Goal: Complete application form

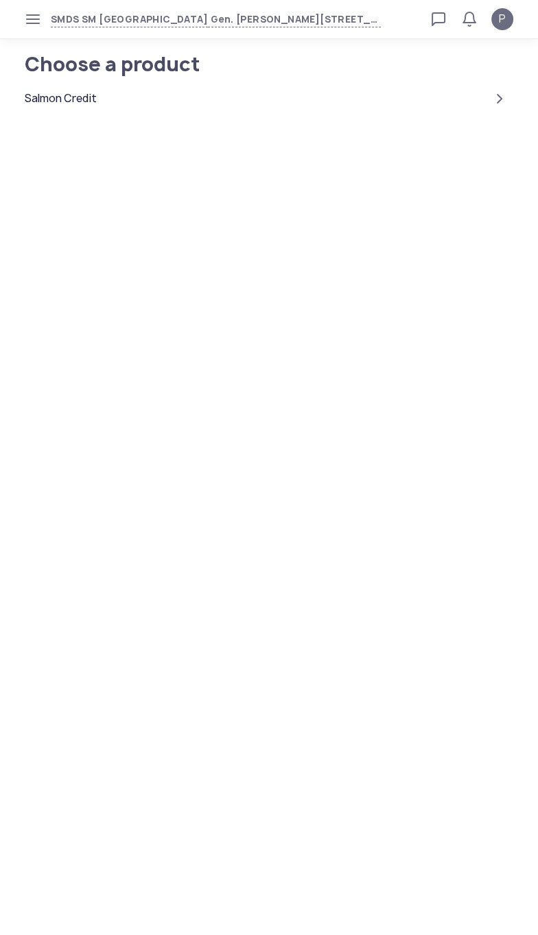
click at [95, 102] on div "Salmon Credit" at bounding box center [61, 99] width 72 height 16
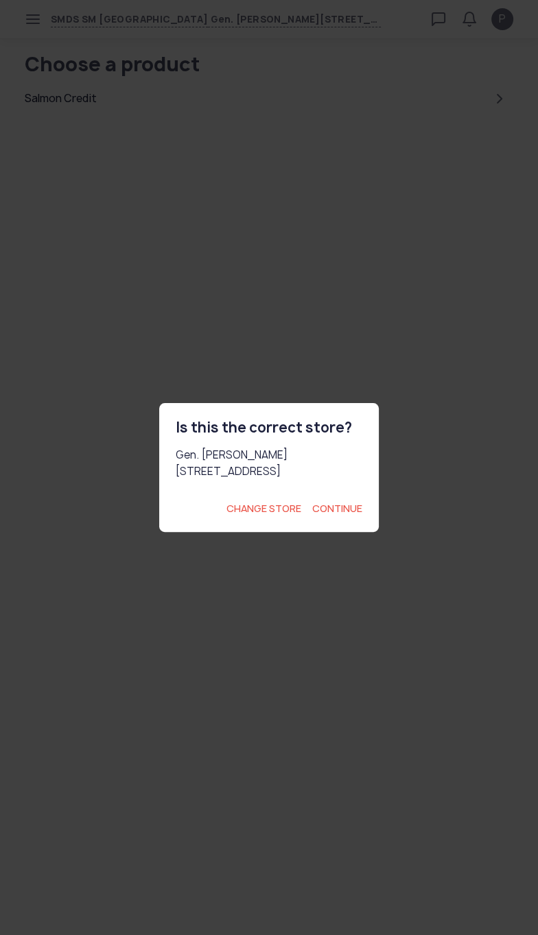
click at [357, 516] on span "Continue" at bounding box center [337, 509] width 50 height 14
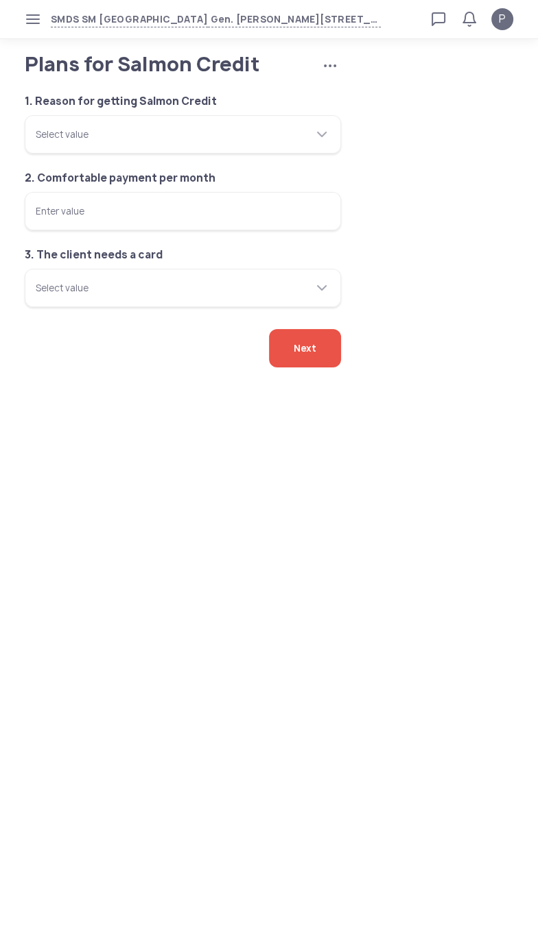
click at [370, 680] on body "SMDS SM San Mateo Gen. [PERSON_NAME][STREET_ADDRESS] Loan calculator Loan appli…" at bounding box center [269, 467] width 538 height 935
click at [82, 618] on body "SMDS SM San Mateo Gen. [PERSON_NAME][STREET_ADDRESS] Loan calculator Loan appli…" at bounding box center [269, 467] width 538 height 935
click at [173, 584] on body "SMDS SM San Mateo Gen. [PERSON_NAME][STREET_ADDRESS] Loan calculator Loan appli…" at bounding box center [269, 467] width 538 height 935
click at [383, 697] on body "SMDS SM San Mateo Gen. [PERSON_NAME][STREET_ADDRESS] Loan calculator Loan appli…" at bounding box center [269, 467] width 538 height 935
